Goal: Task Accomplishment & Management: Manage account settings

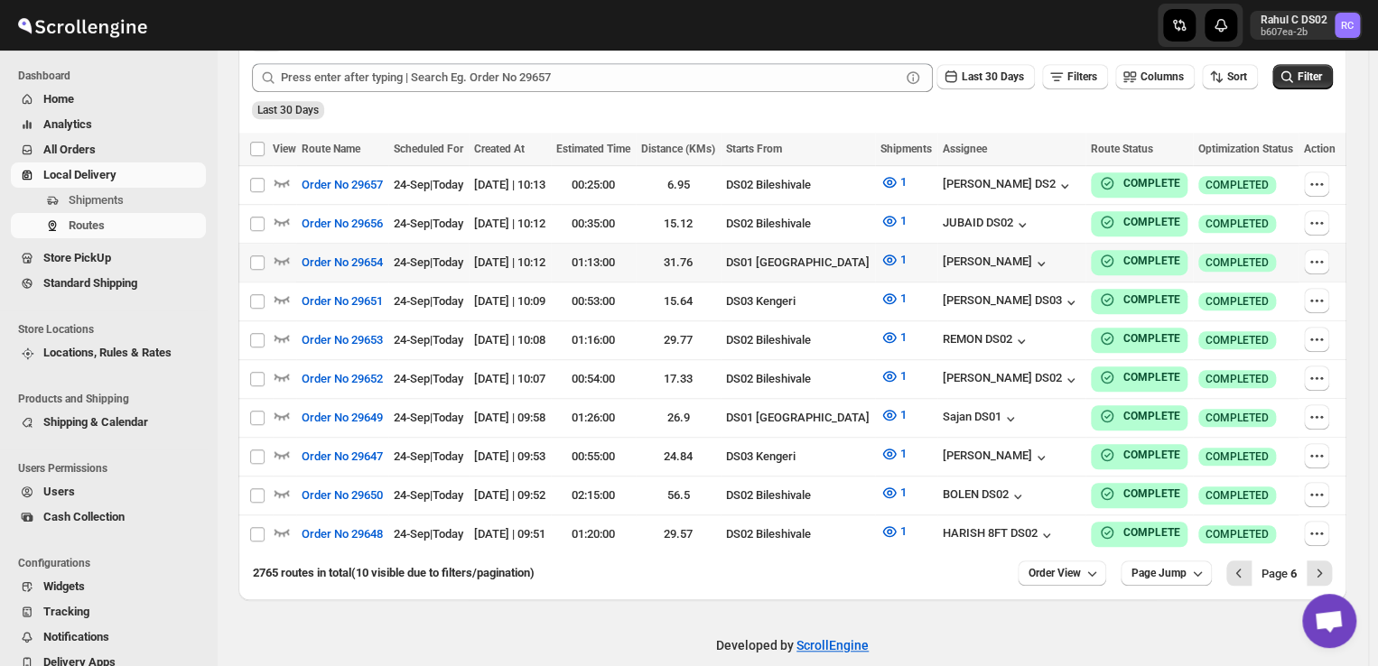
scroll to position [450, 0]
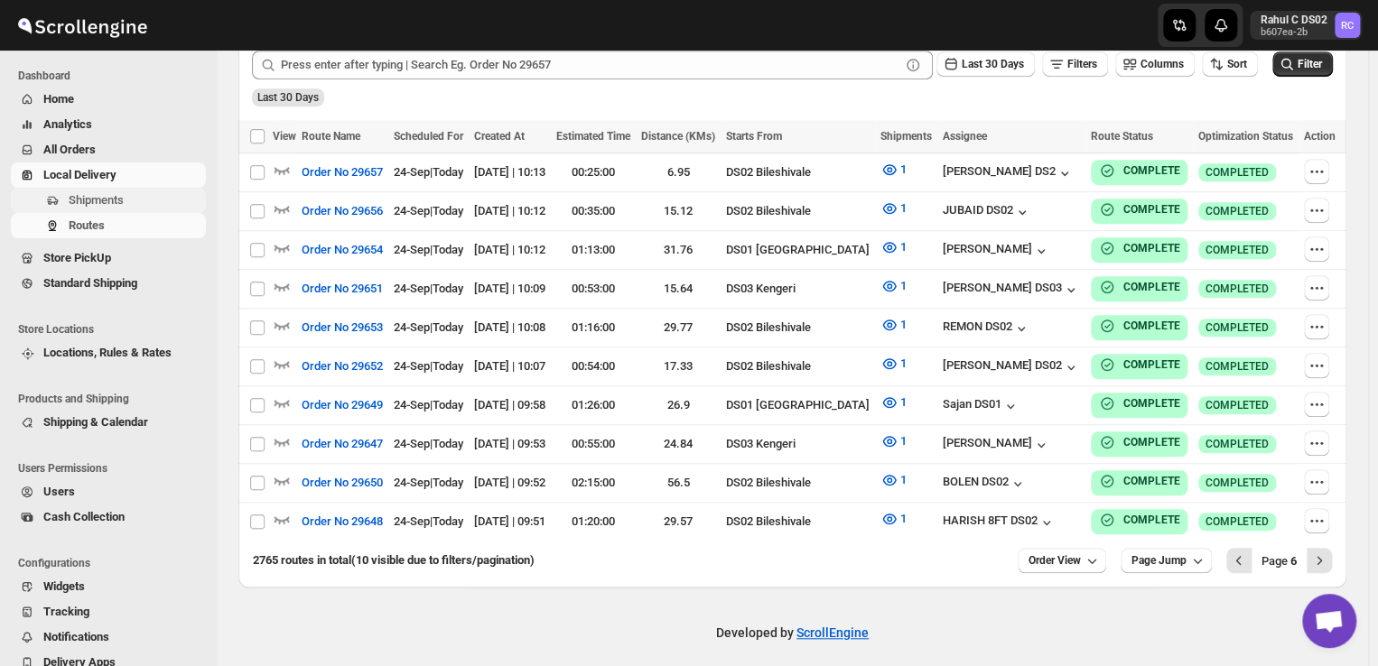
click at [134, 206] on span "Shipments" at bounding box center [136, 200] width 134 height 18
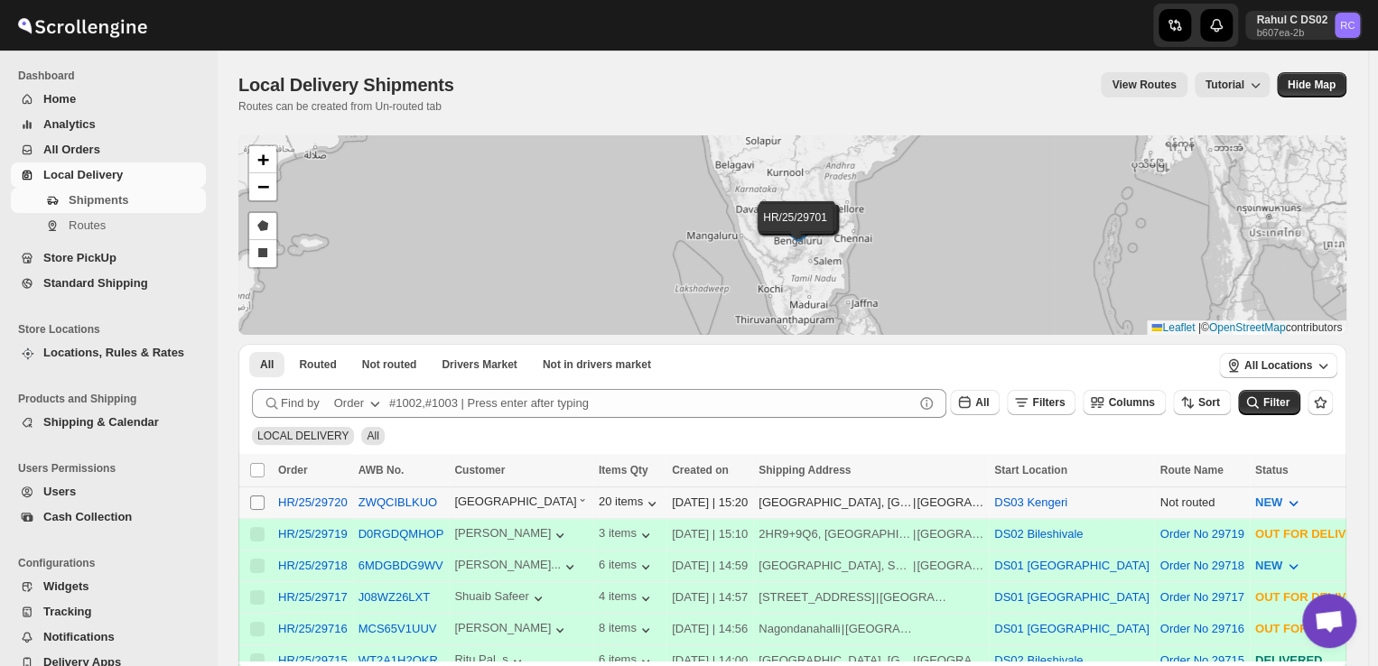
click at [255, 506] on input "Select shipment" at bounding box center [257, 503] width 14 height 14
checkbox input "true"
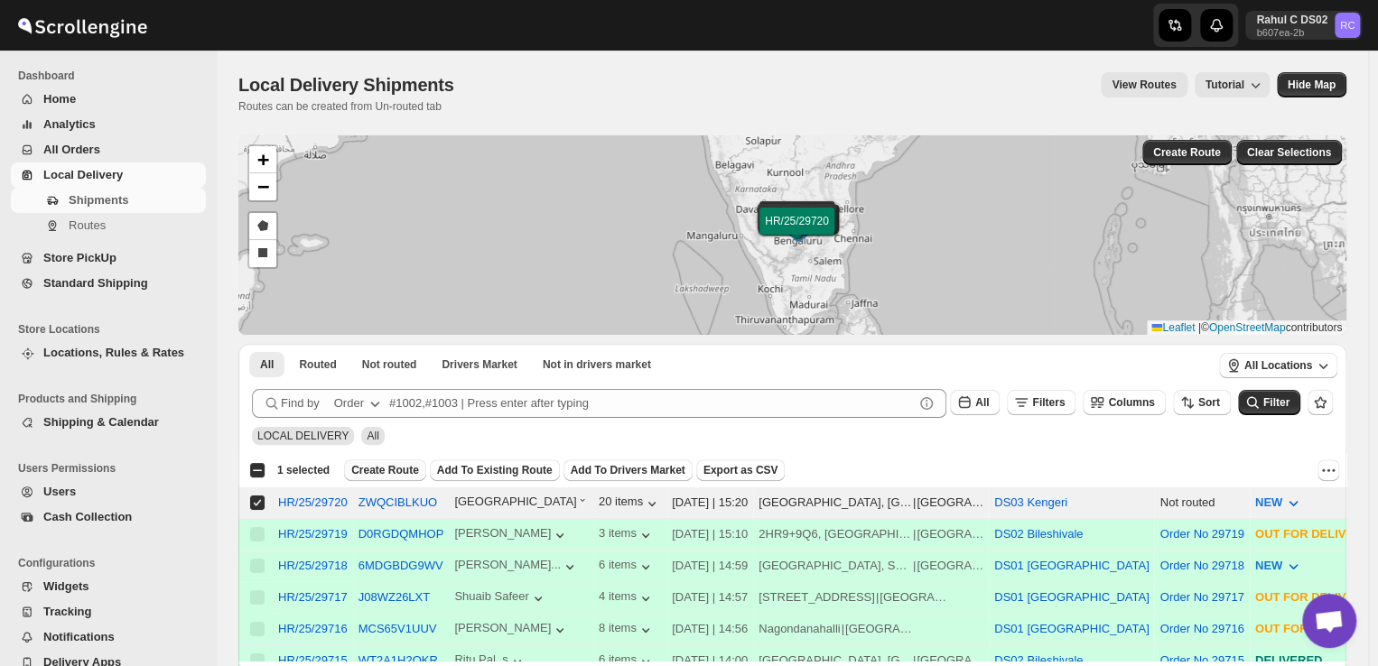
click at [389, 471] on span "Create Route" at bounding box center [385, 470] width 68 height 14
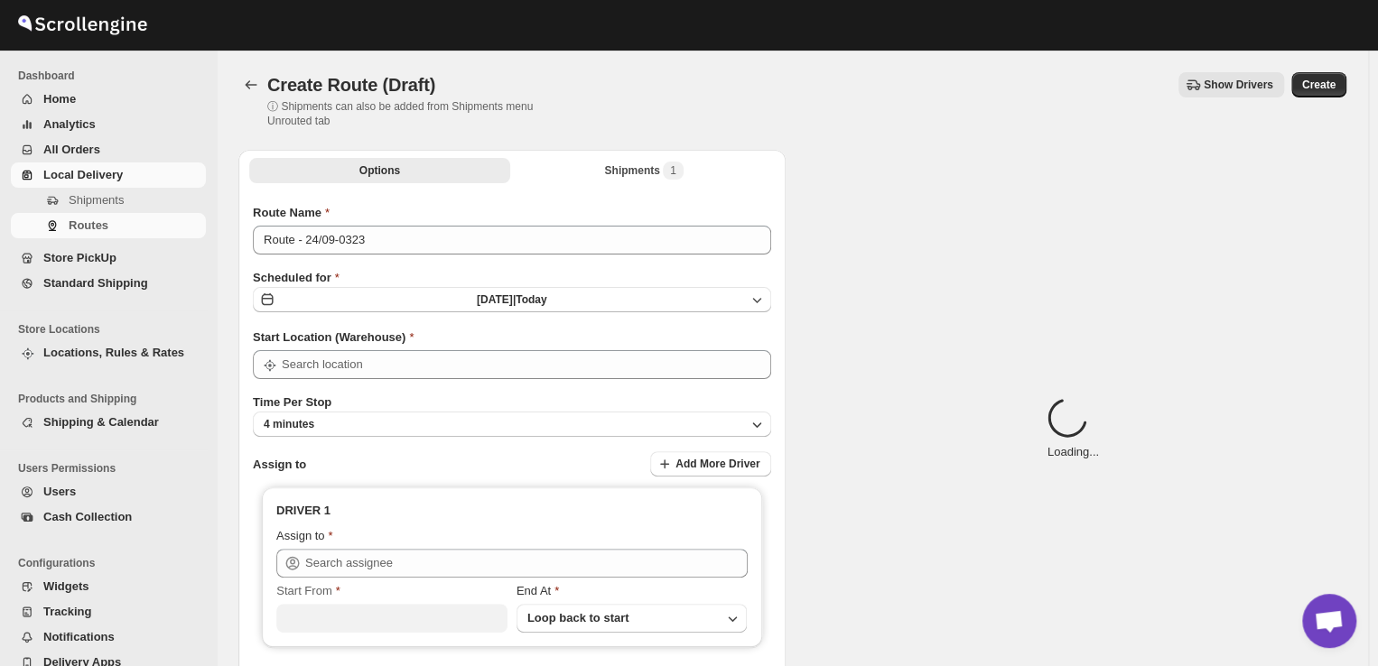
type input "DS03 Kengeri"
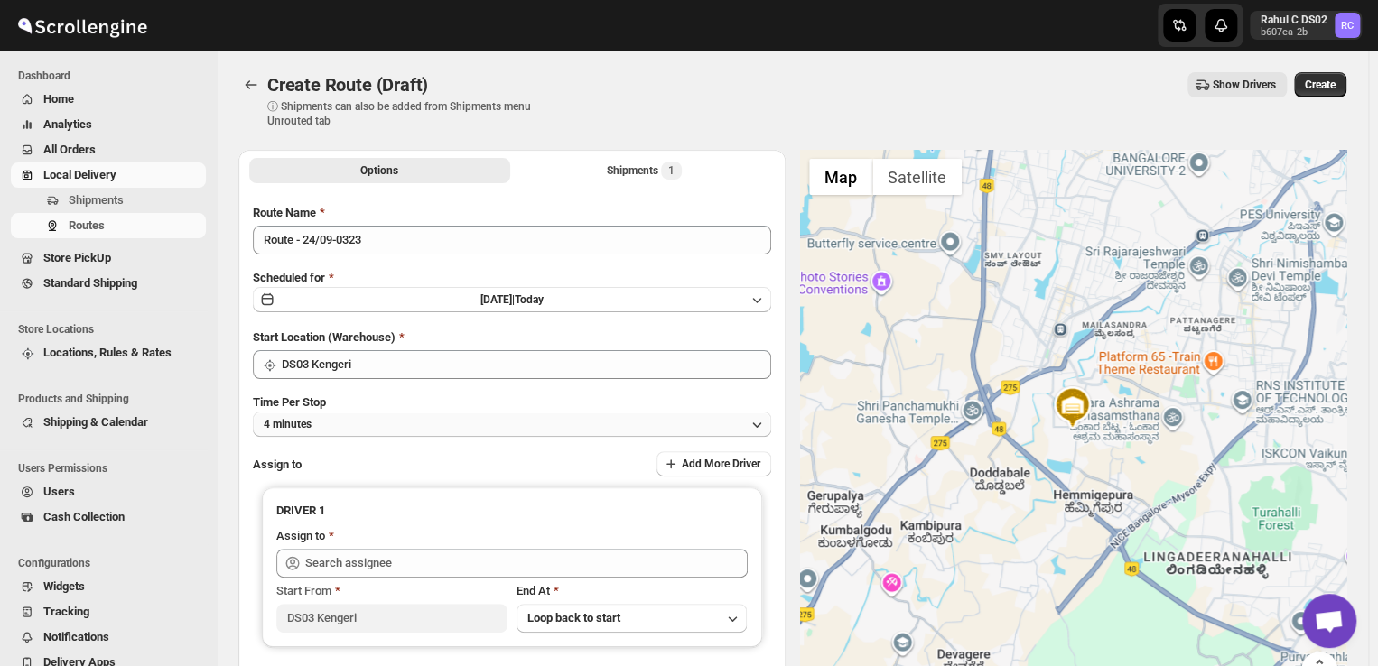
click at [332, 422] on button "4 minutes" at bounding box center [512, 424] width 518 height 25
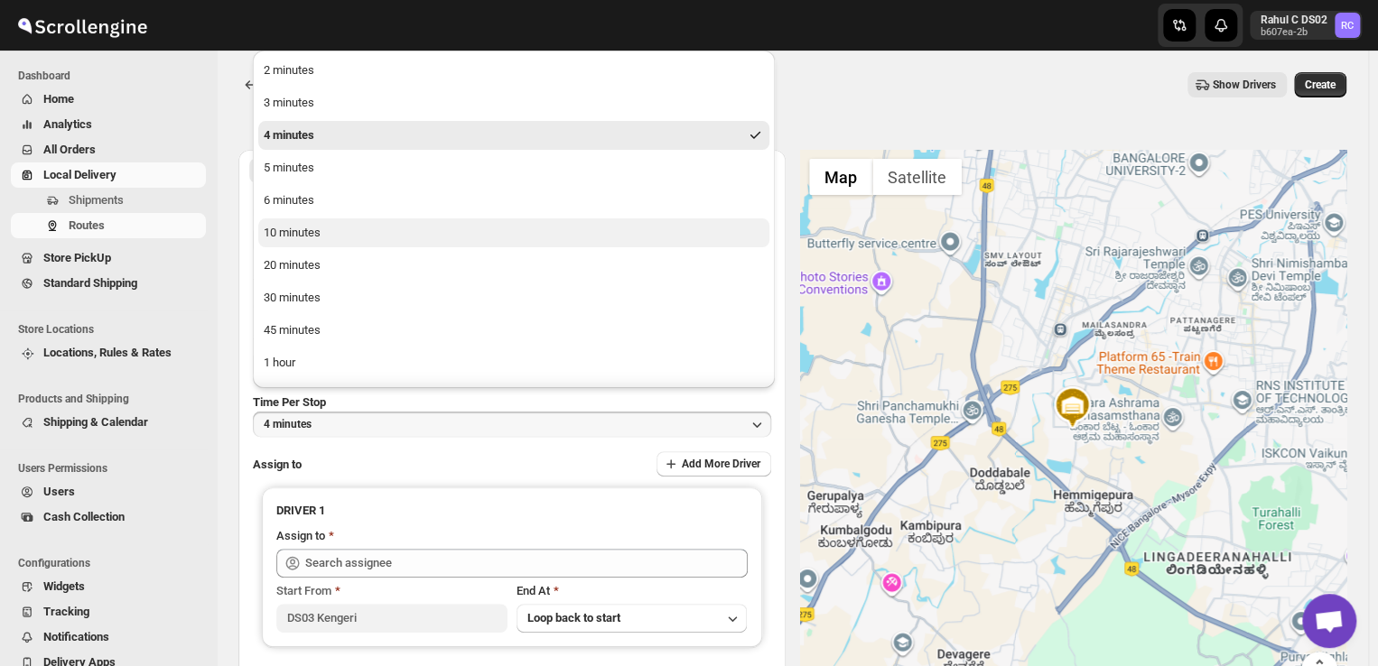
click at [288, 227] on div "10 minutes" at bounding box center [292, 233] width 57 height 18
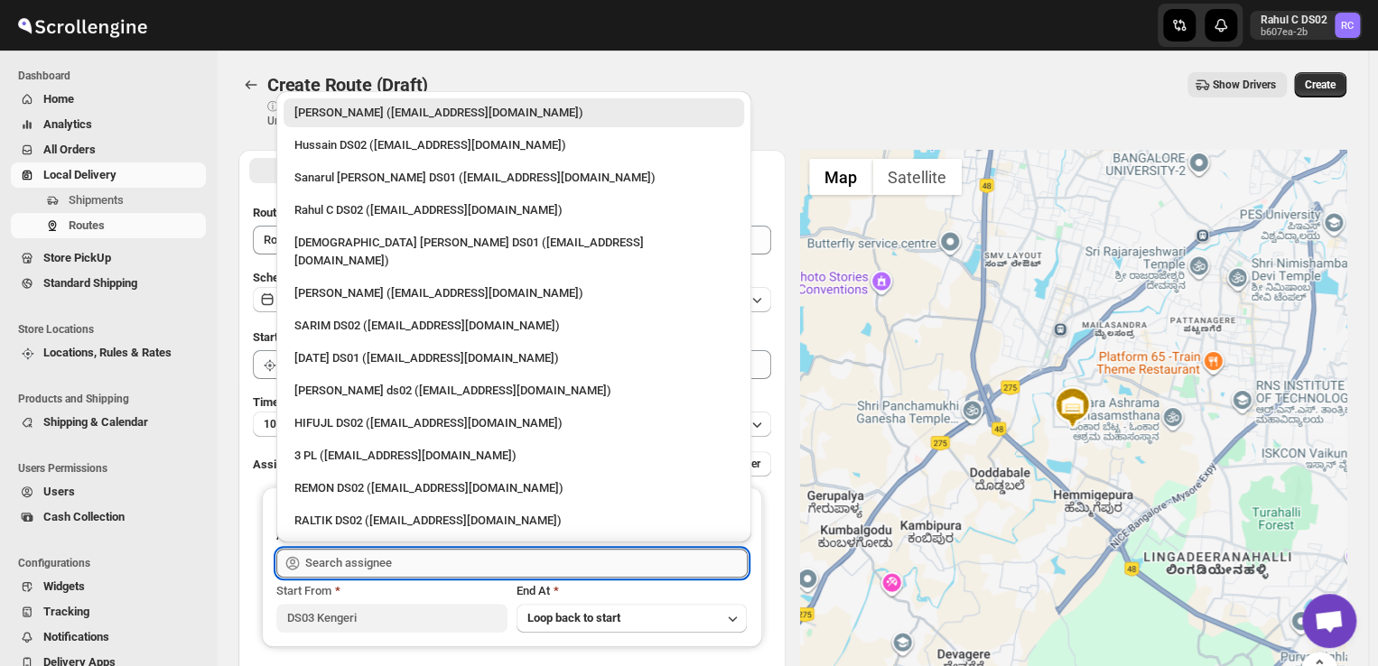
click at [406, 565] on input "text" at bounding box center [526, 563] width 442 height 29
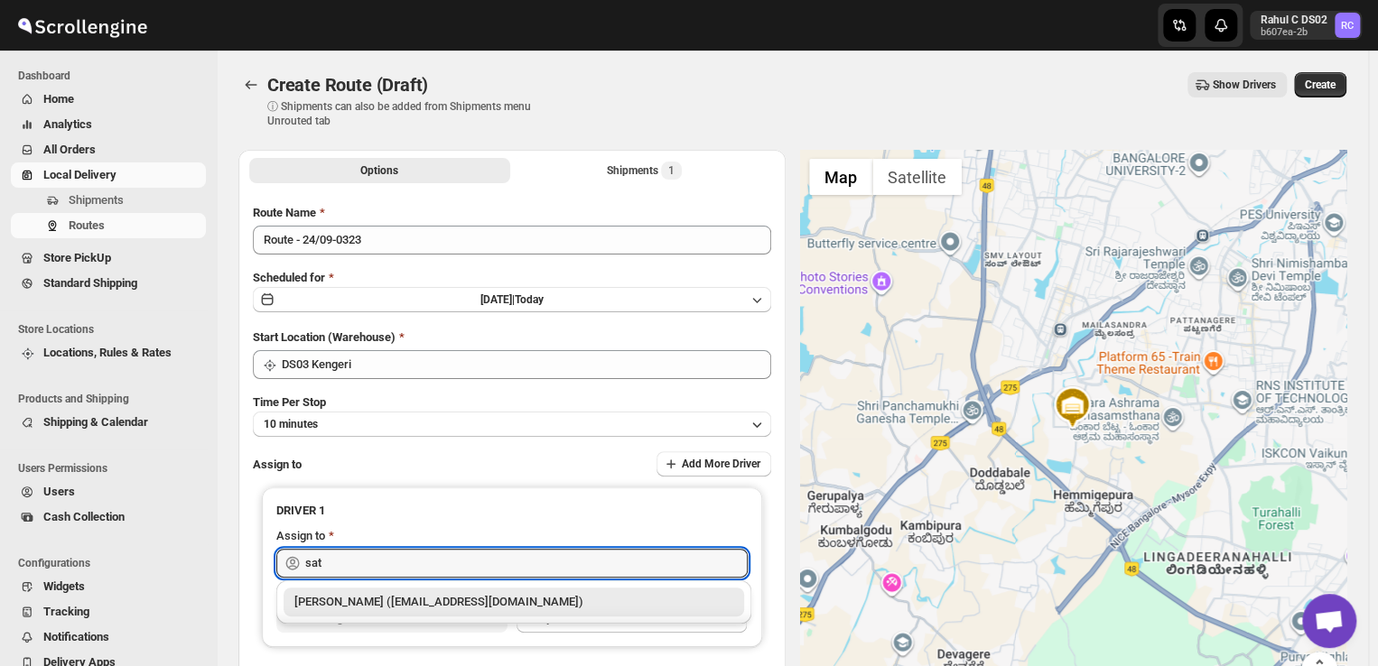
click at [378, 600] on div "Satish kumar veera (tehaxi9762@chaublog.com)" at bounding box center [513, 602] width 439 height 18
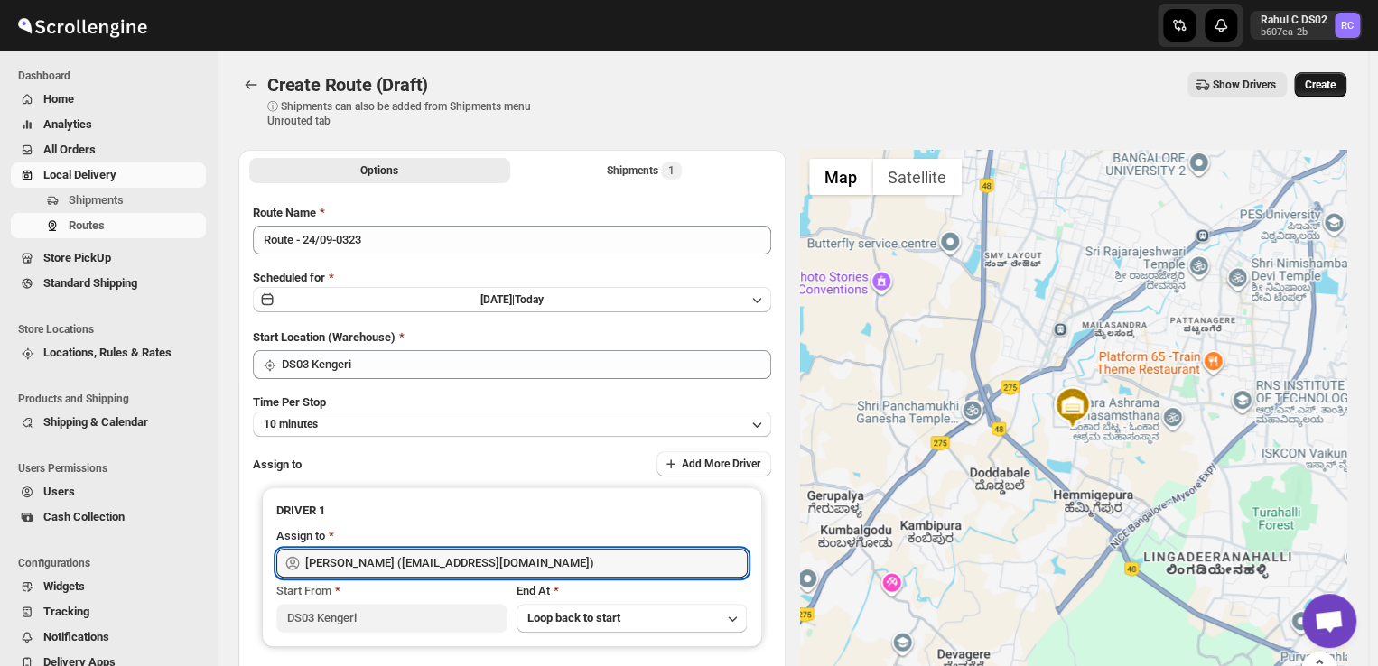
type input "Satish kumar veera (tehaxi9762@chaublog.com)"
click at [1325, 81] on span "Create" at bounding box center [1319, 85] width 31 height 14
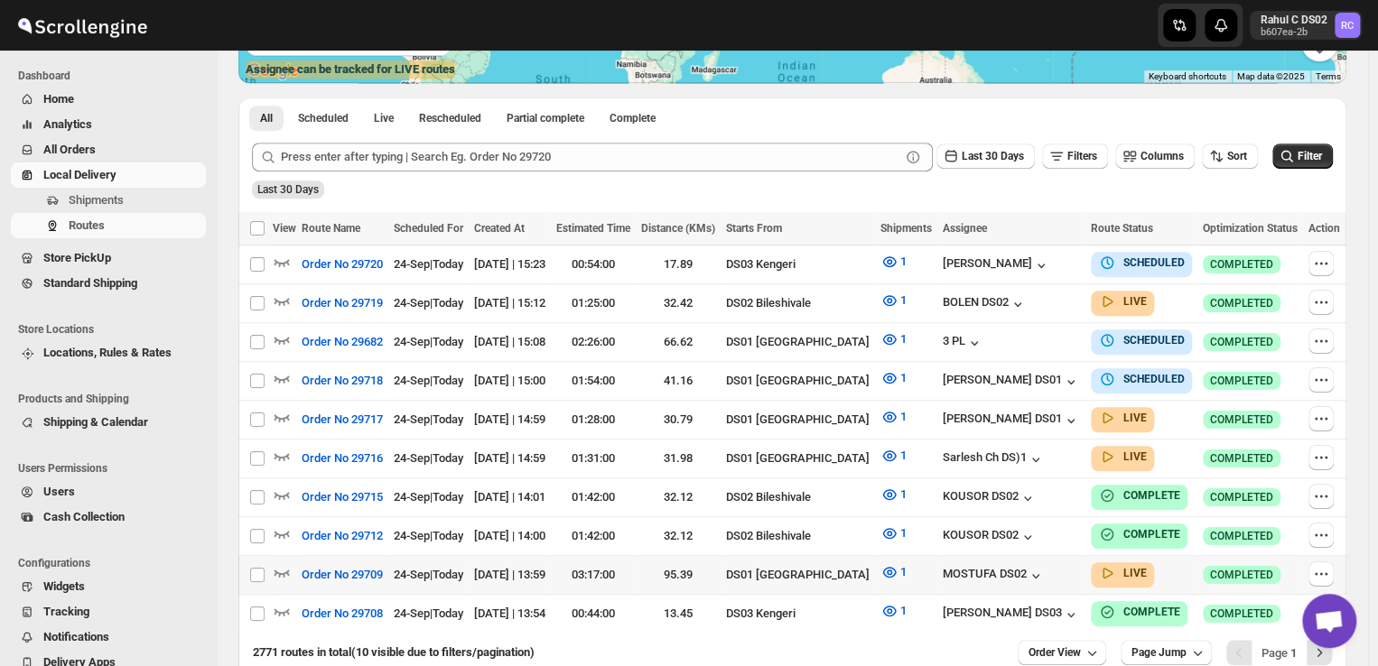
scroll to position [450, 0]
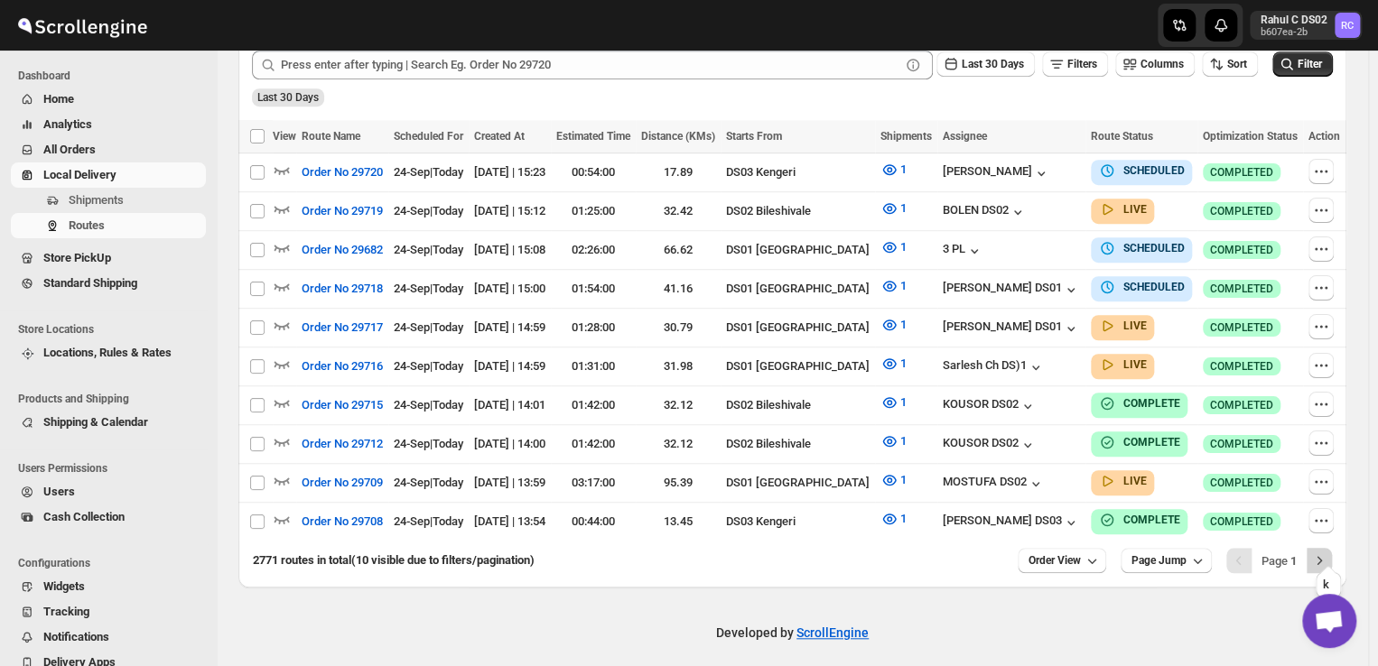
click at [1328, 552] on icon "Next" at bounding box center [1319, 561] width 18 height 18
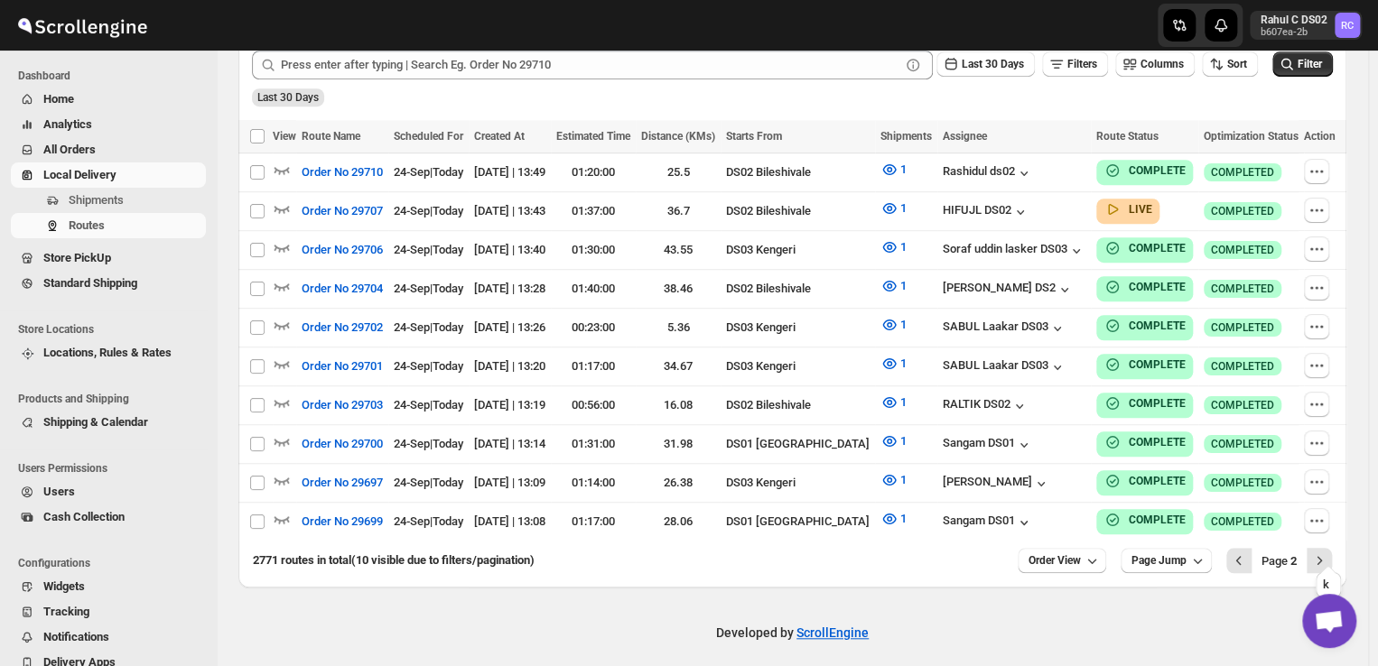
click at [1328, 552] on icon "Next" at bounding box center [1319, 561] width 18 height 18
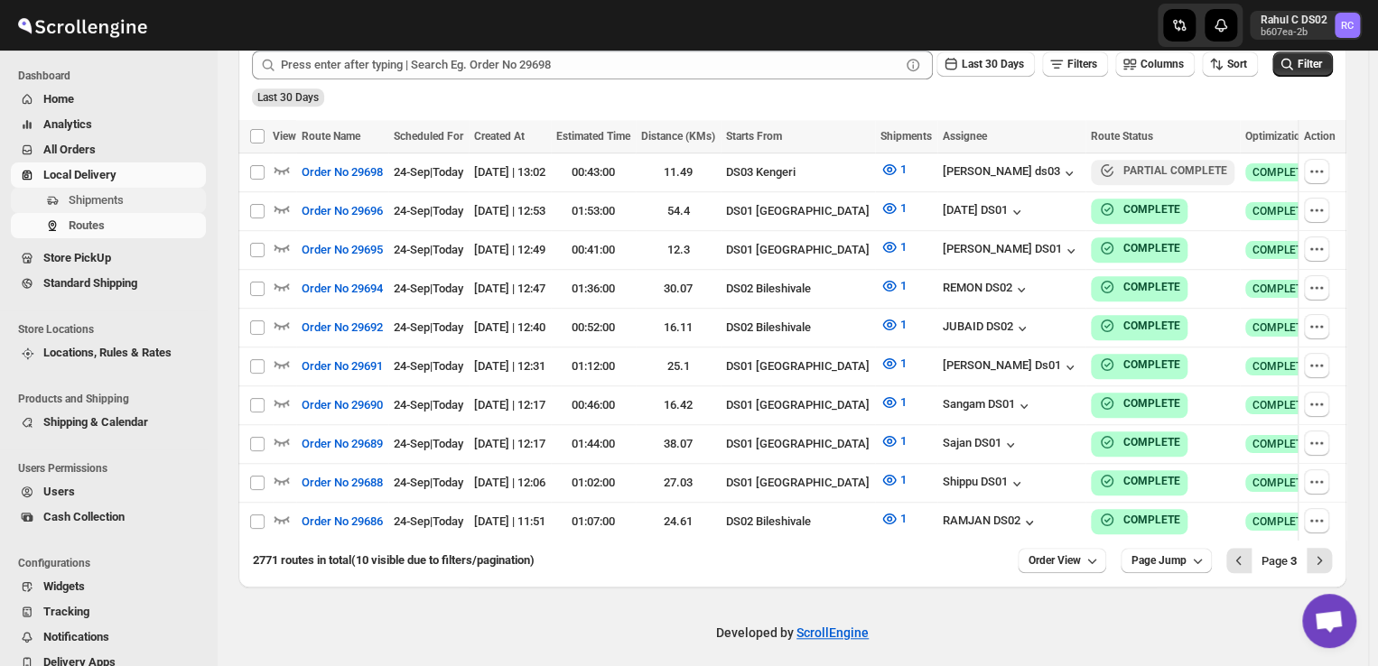
click at [129, 200] on span "Shipments" at bounding box center [136, 200] width 134 height 18
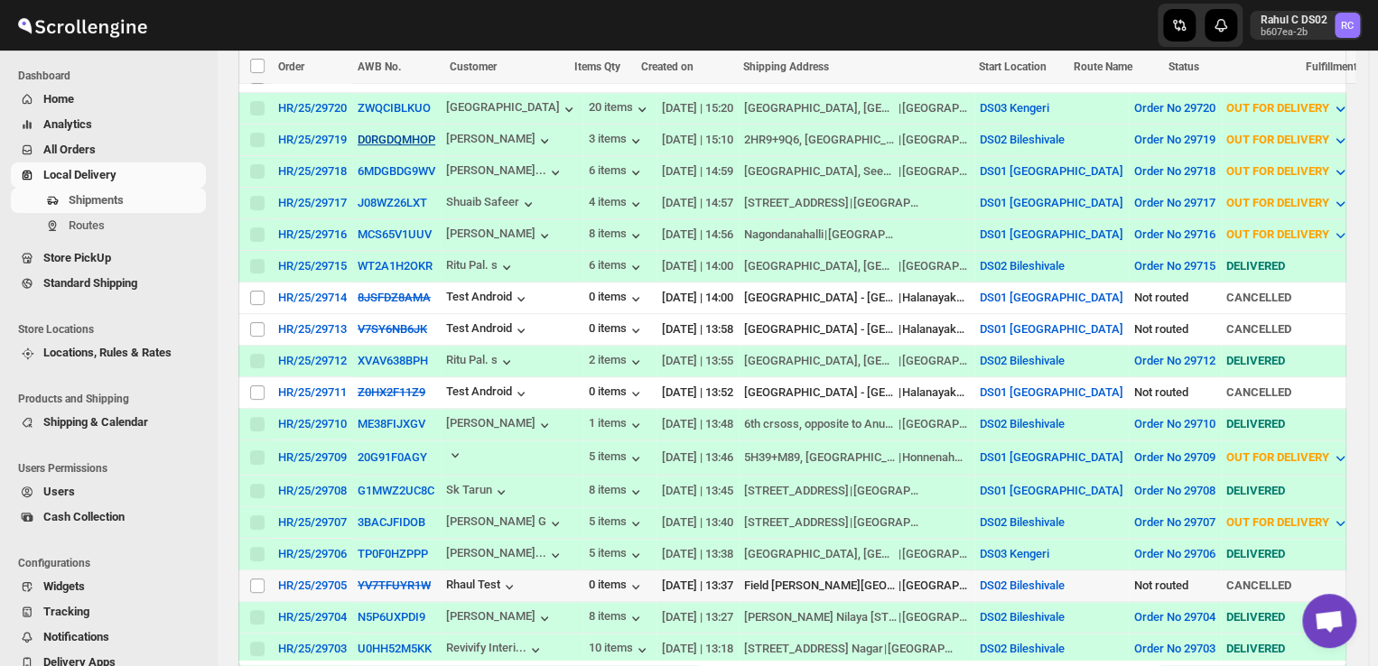
scroll to position [428, 0]
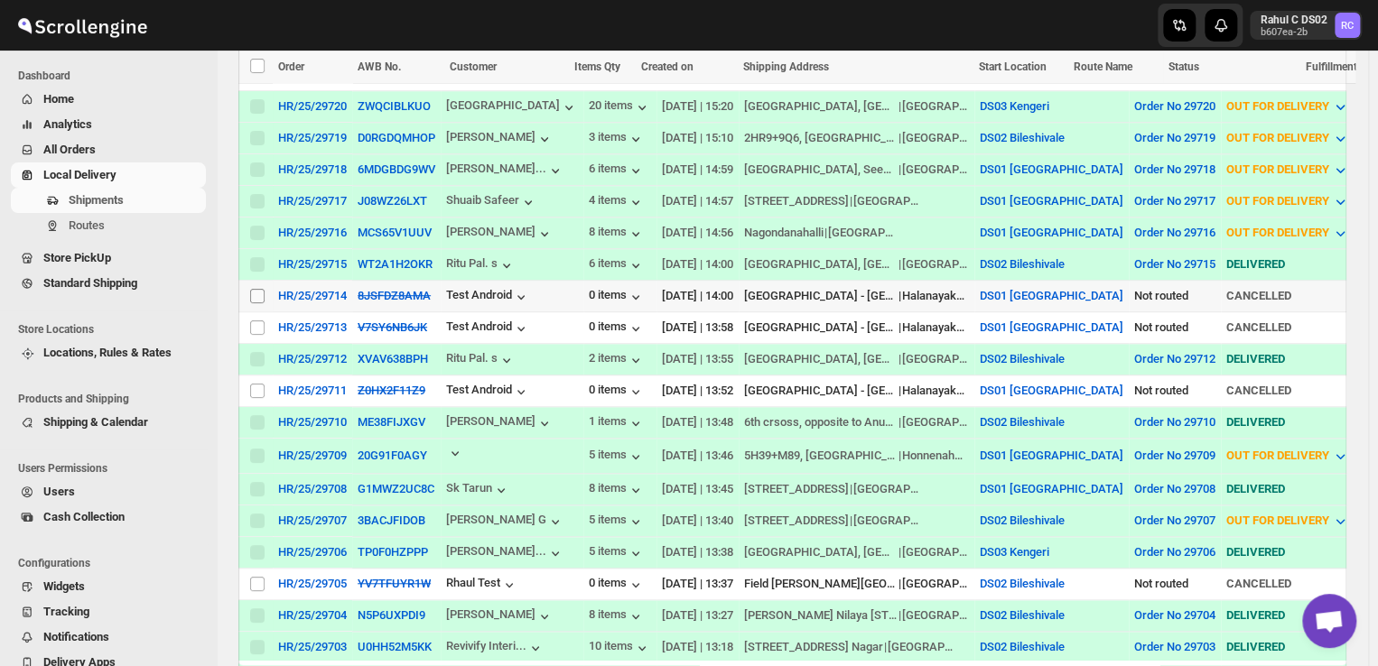
click at [256, 289] on input "Select shipment" at bounding box center [257, 296] width 14 height 14
checkbox input "true"
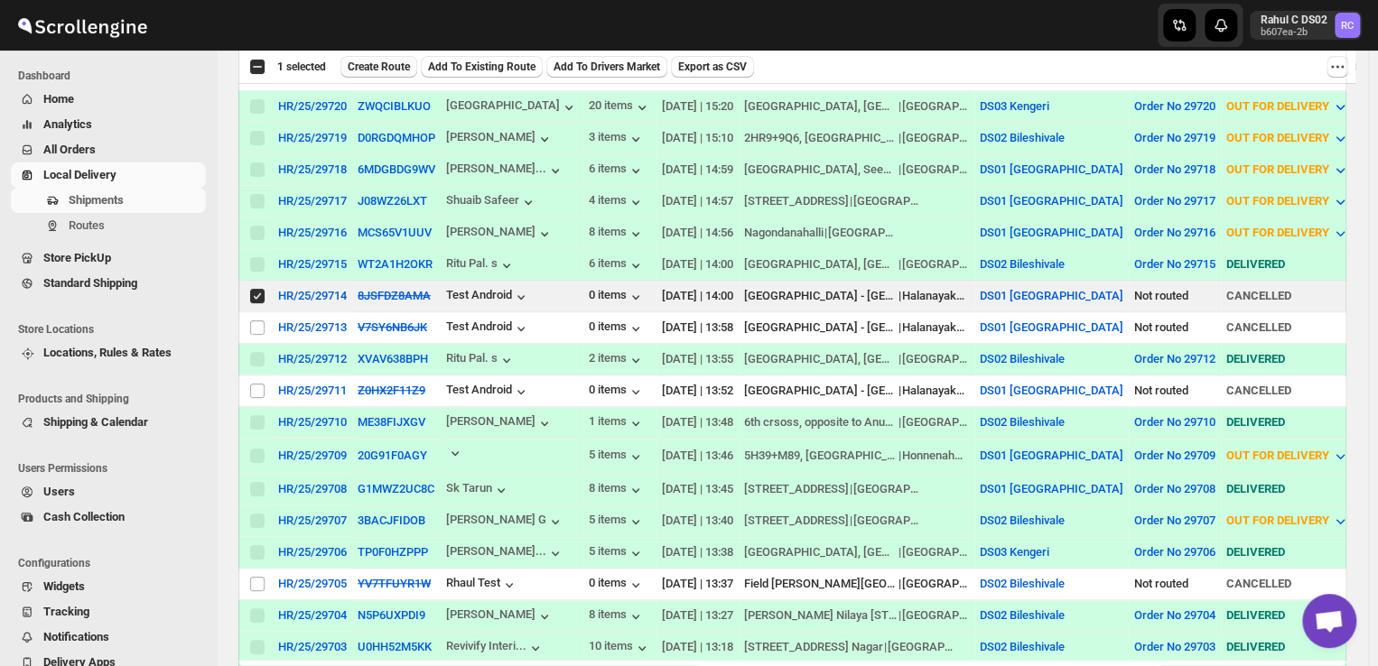
click at [383, 60] on span "Create Route" at bounding box center [379, 67] width 62 height 14
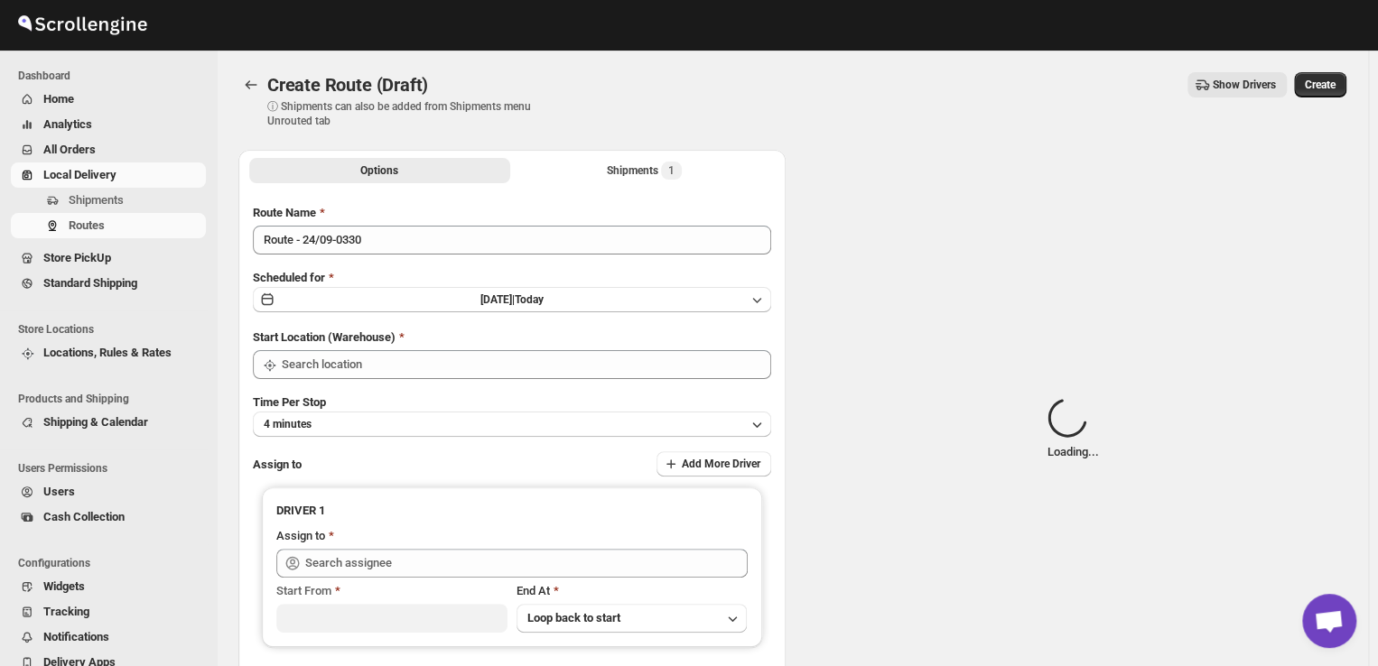
type input "DS01 [GEOGRAPHIC_DATA]"
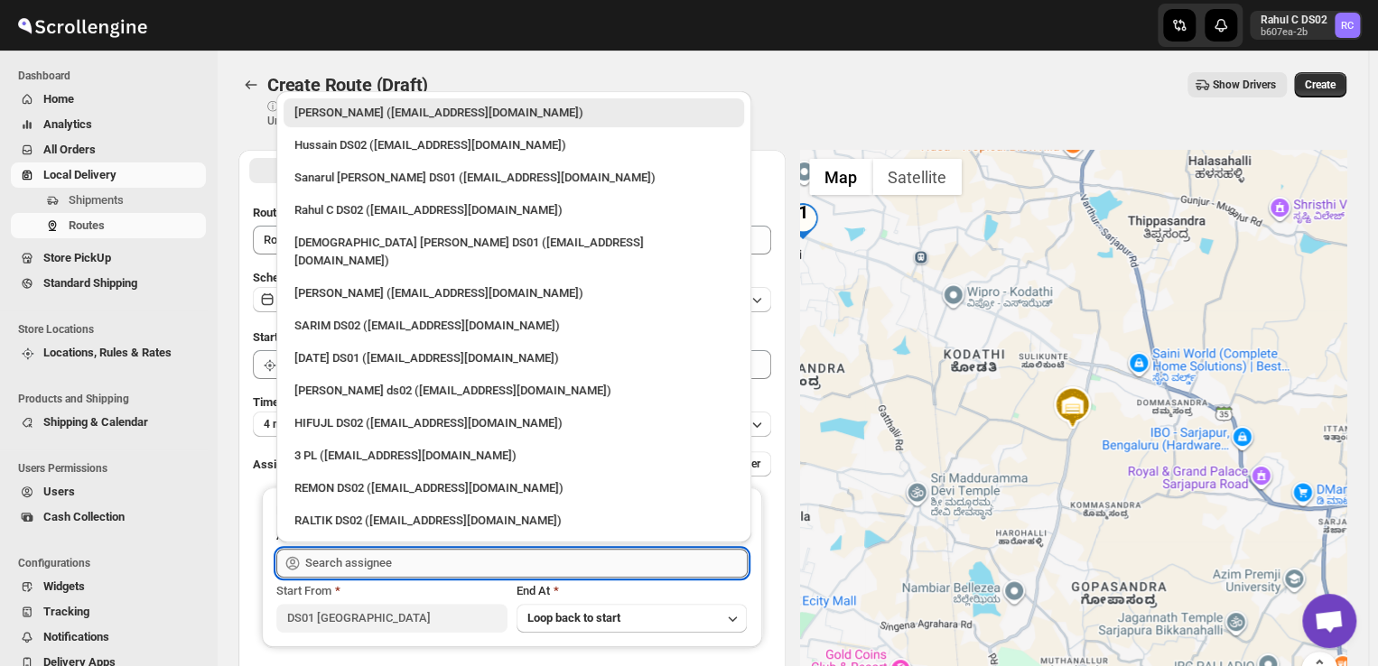
click at [398, 562] on input "text" at bounding box center [526, 563] width 442 height 29
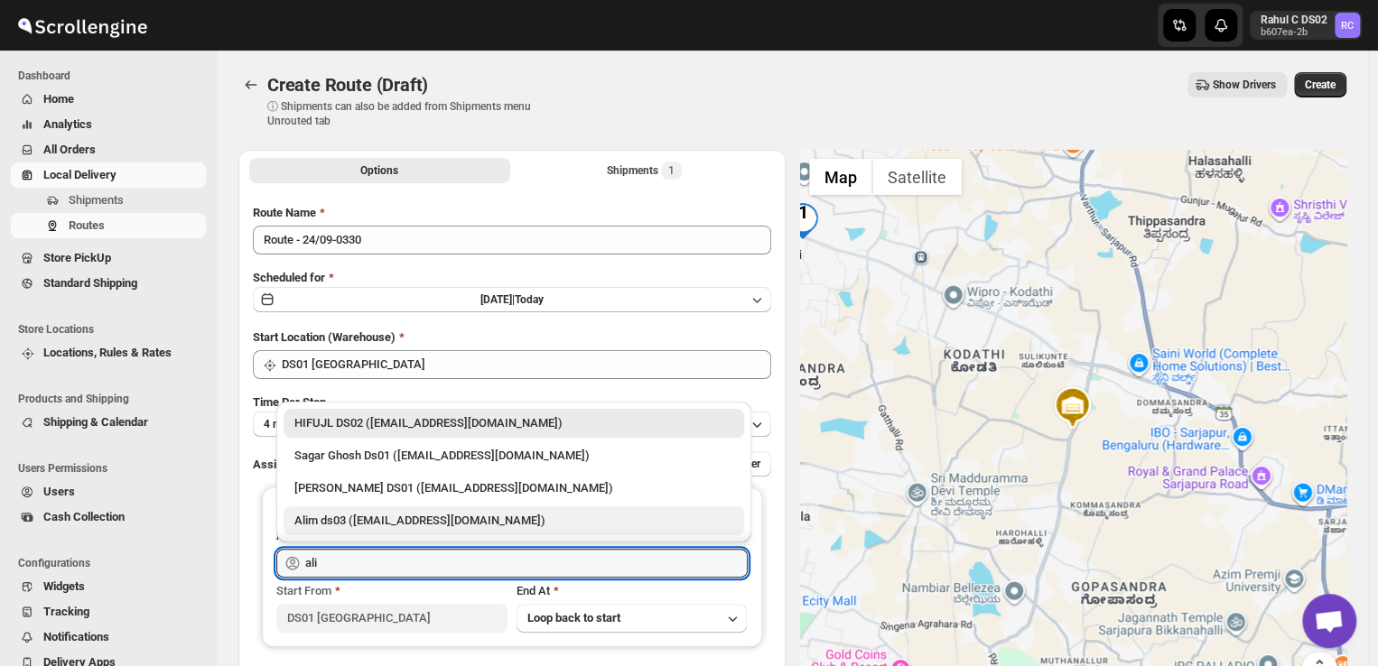
click at [424, 515] on div "Alim ds03 (lobofi1634@bitfami.com)" at bounding box center [513, 521] width 439 height 18
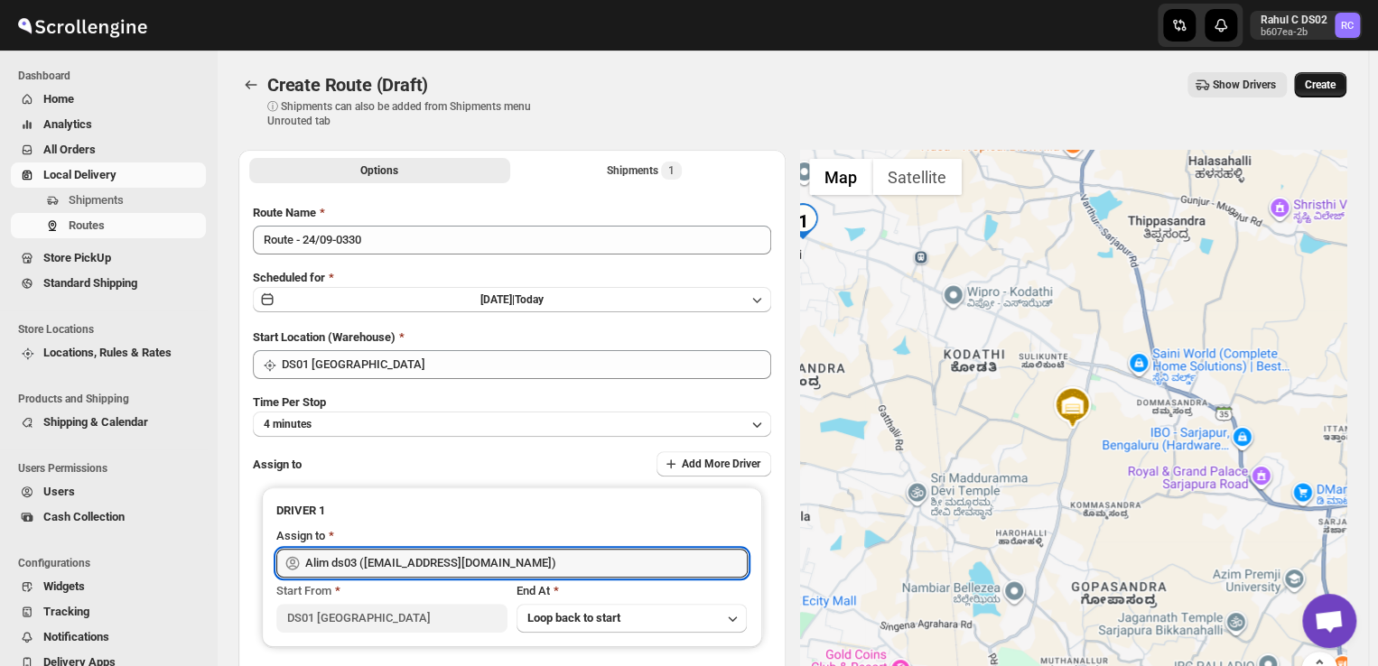
type input "Alim ds03 (lobofi1634@bitfami.com)"
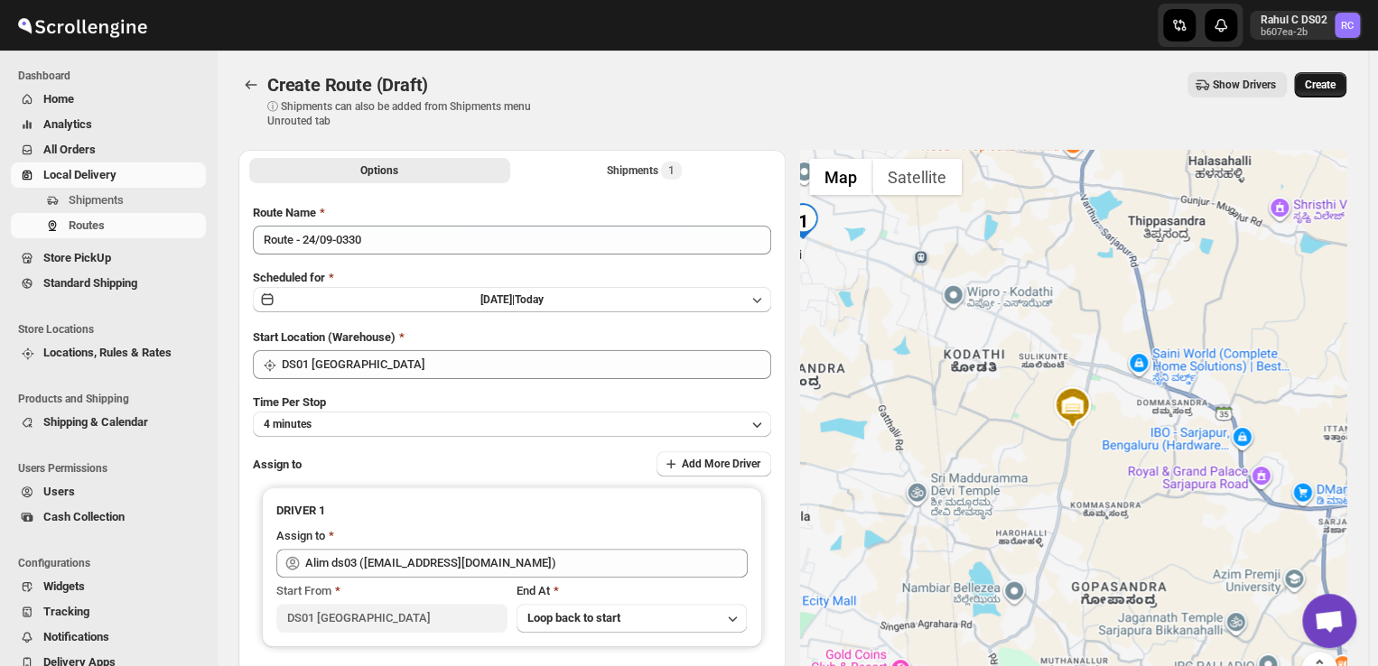
click at [1331, 87] on span "Create" at bounding box center [1319, 85] width 31 height 14
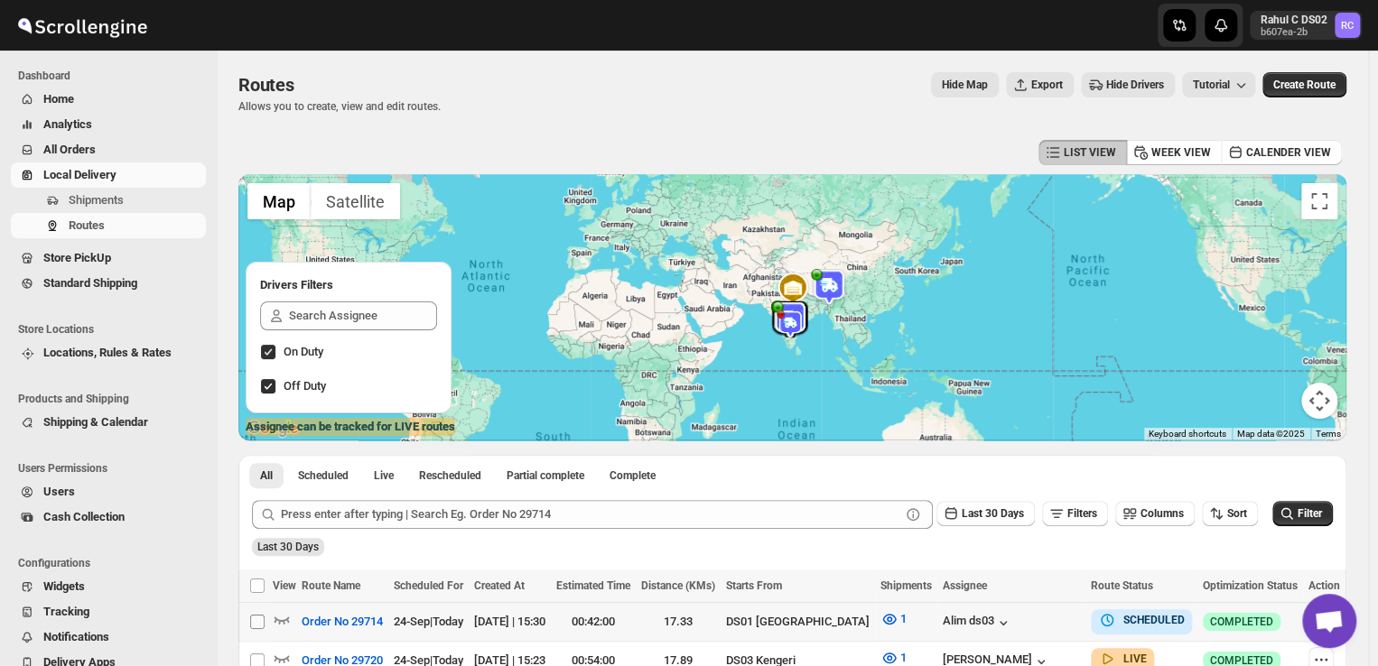
click at [253, 614] on span at bounding box center [257, 622] width 16 height 16
click at [253, 615] on input "Select route" at bounding box center [257, 622] width 14 height 14
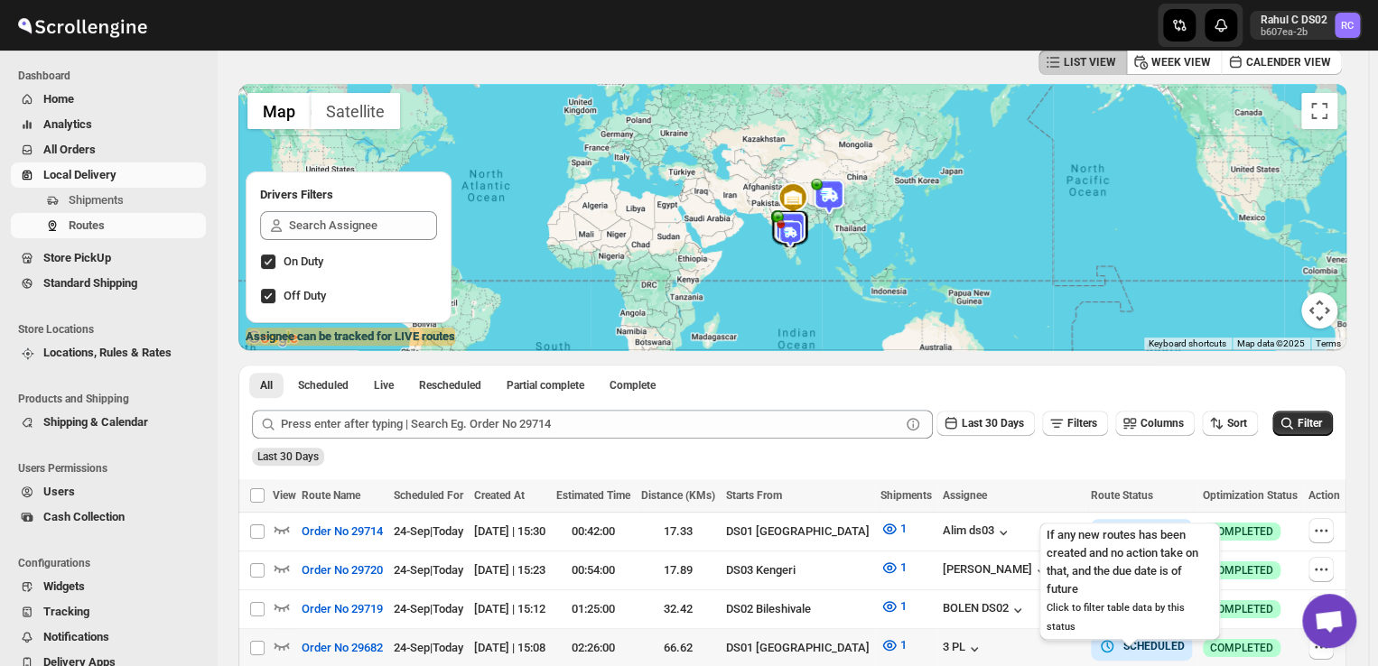
scroll to position [92, 0]
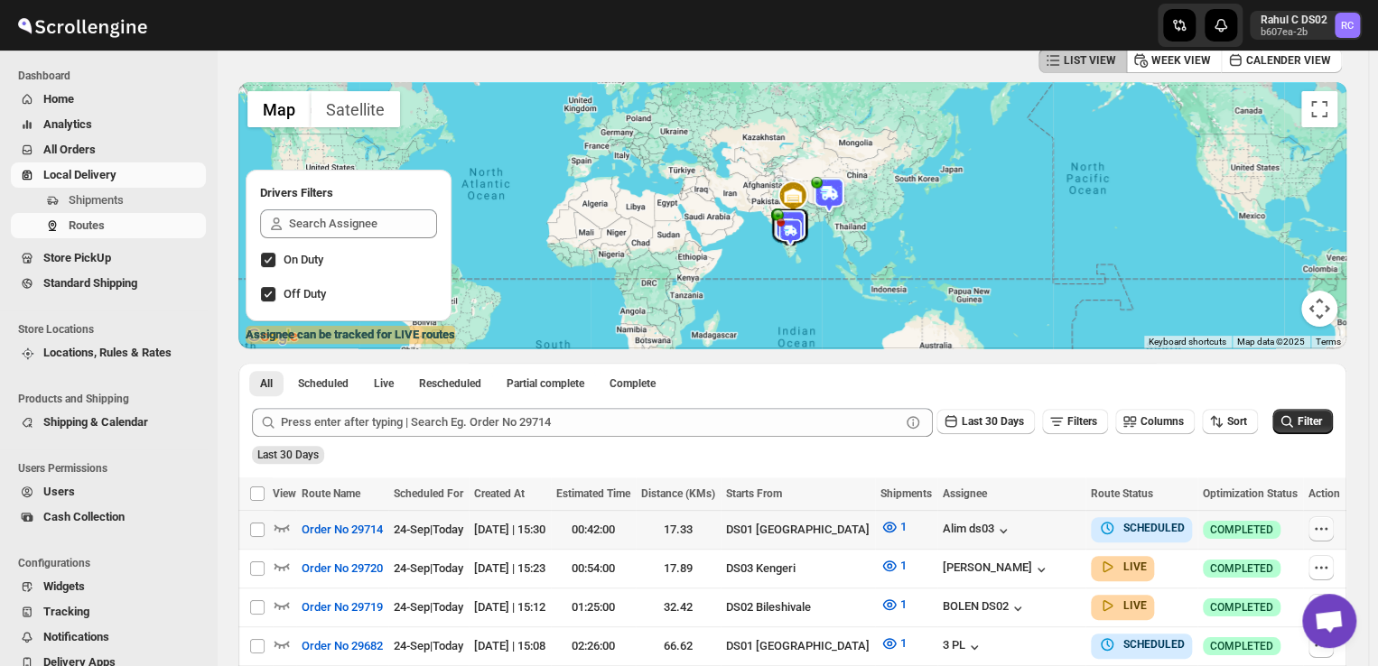
click at [1327, 525] on icon "button" at bounding box center [1321, 529] width 18 height 18
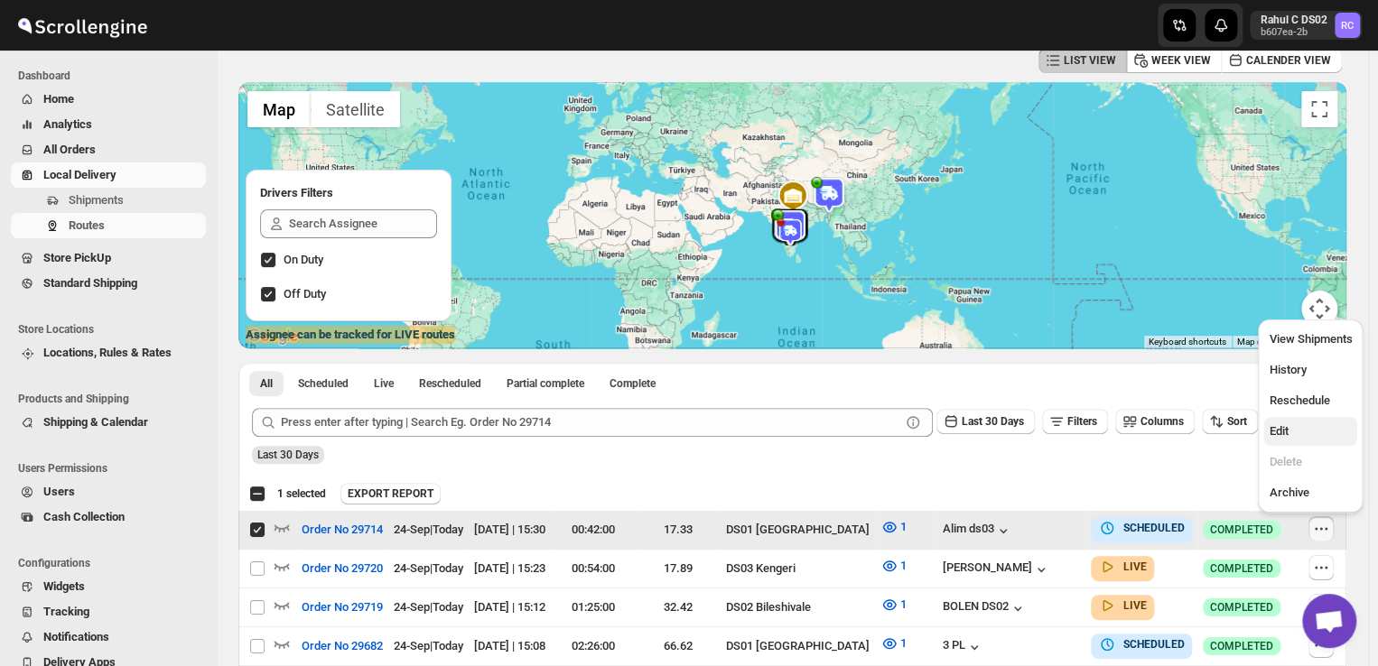
click at [1275, 434] on span "Edit" at bounding box center [1277, 431] width 19 height 14
checkbox input "false"
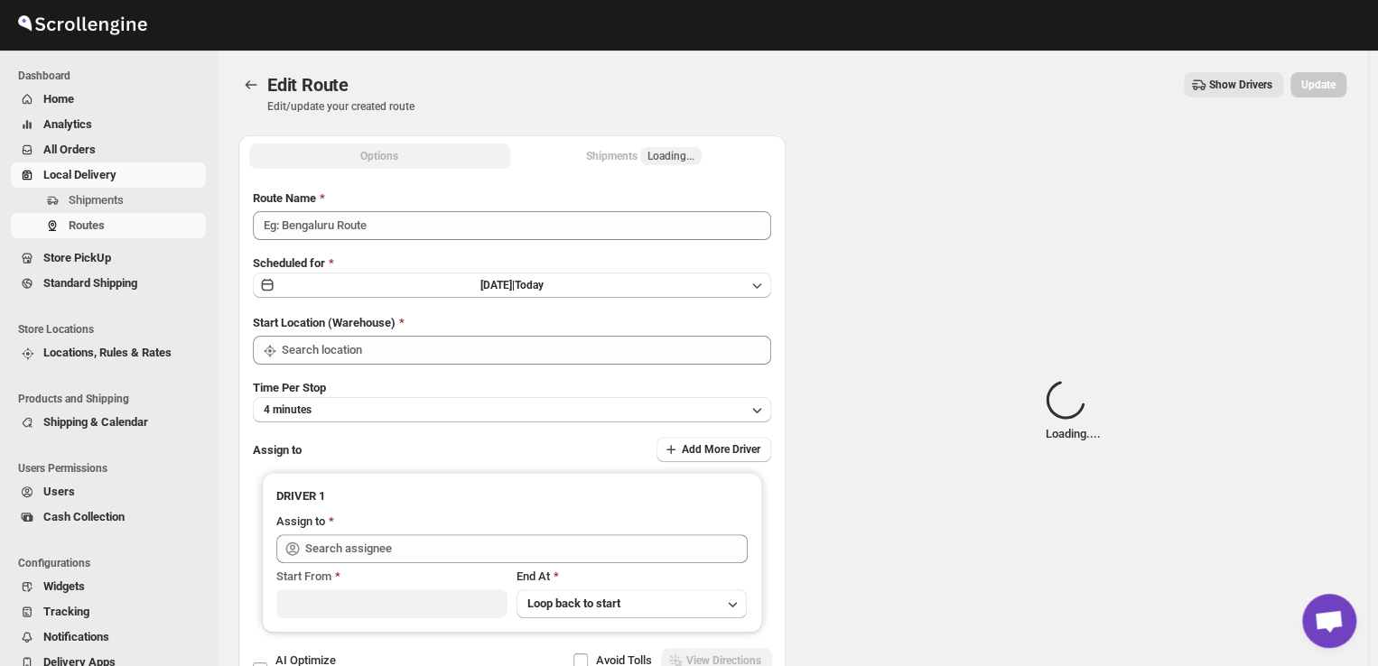
type input "Order No 29714"
type input "DS01 [GEOGRAPHIC_DATA]"
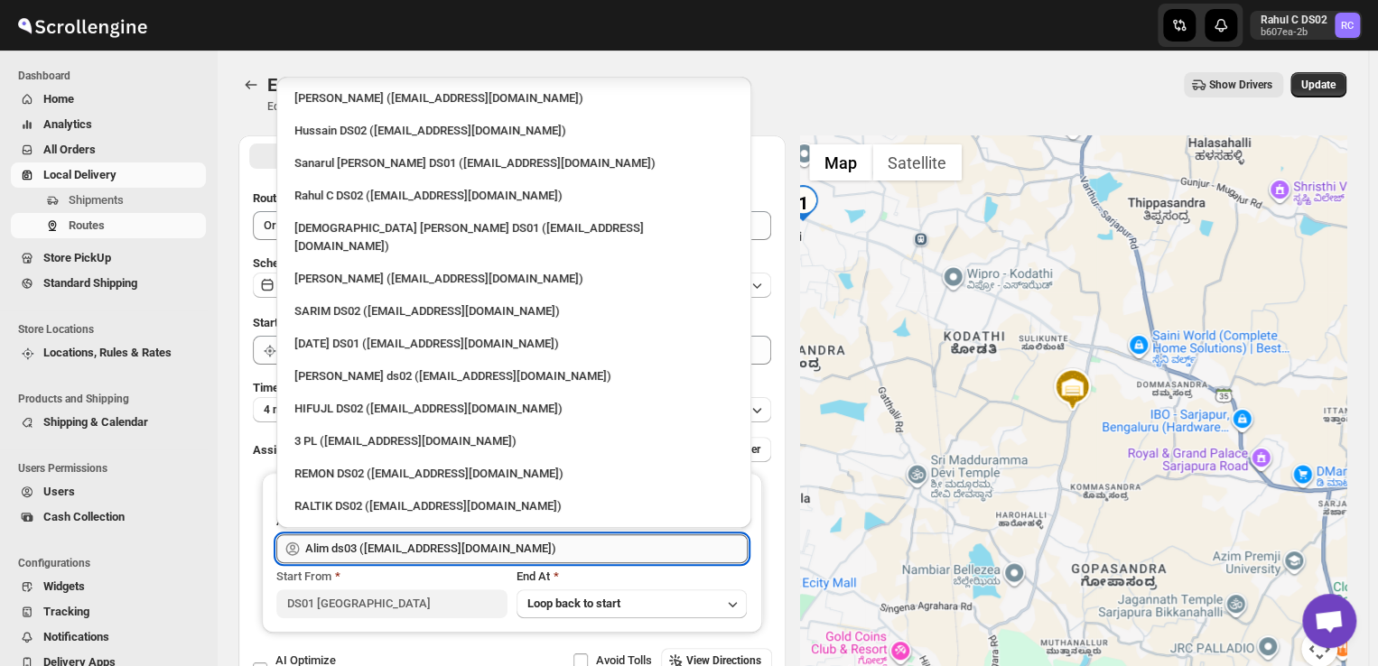
click at [507, 550] on input "Alim ds03 (lobofi1634@bitfami.com)" at bounding box center [526, 548] width 442 height 29
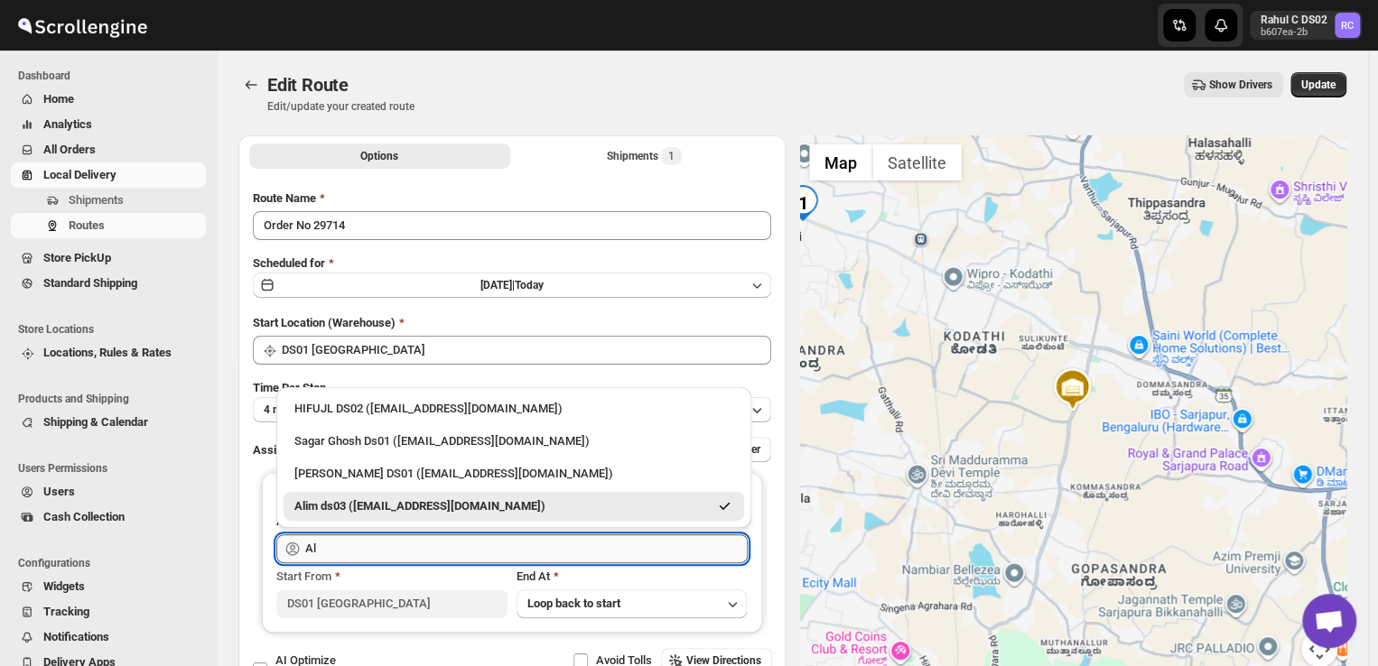
type input "A"
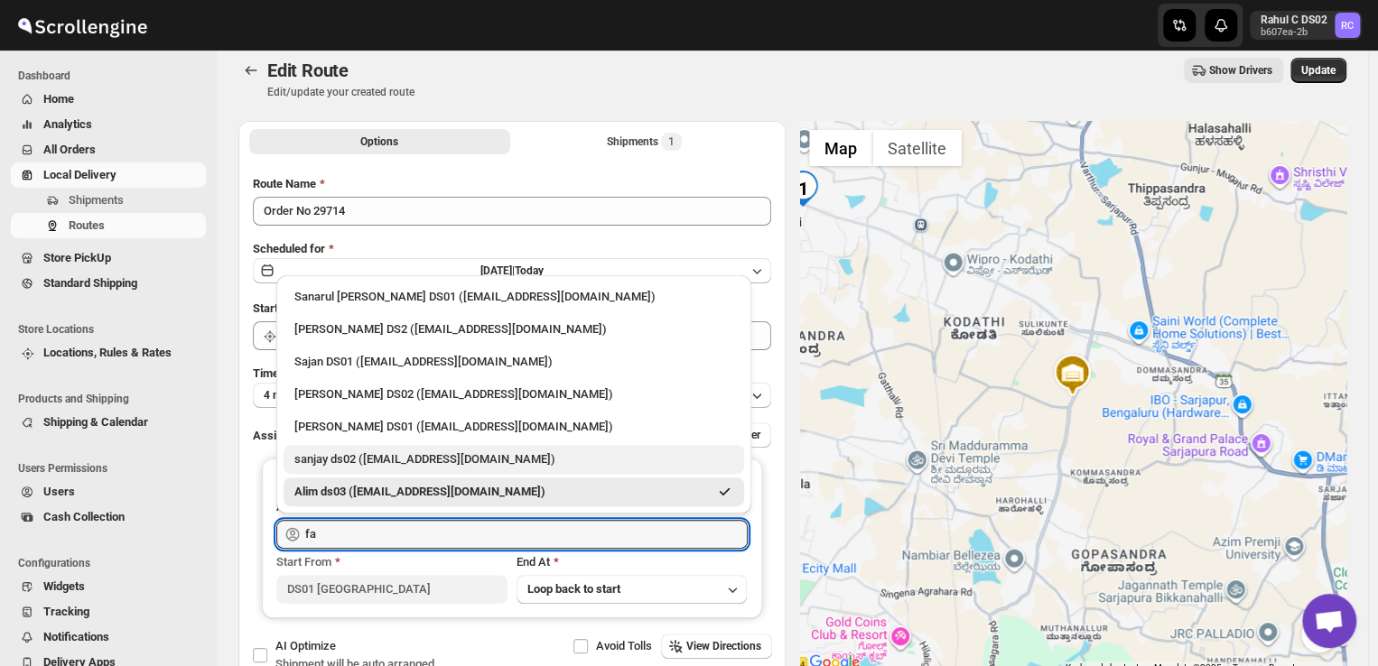
scroll to position [14, 0]
type input "fa"
